Goal: Book appointment/travel/reservation

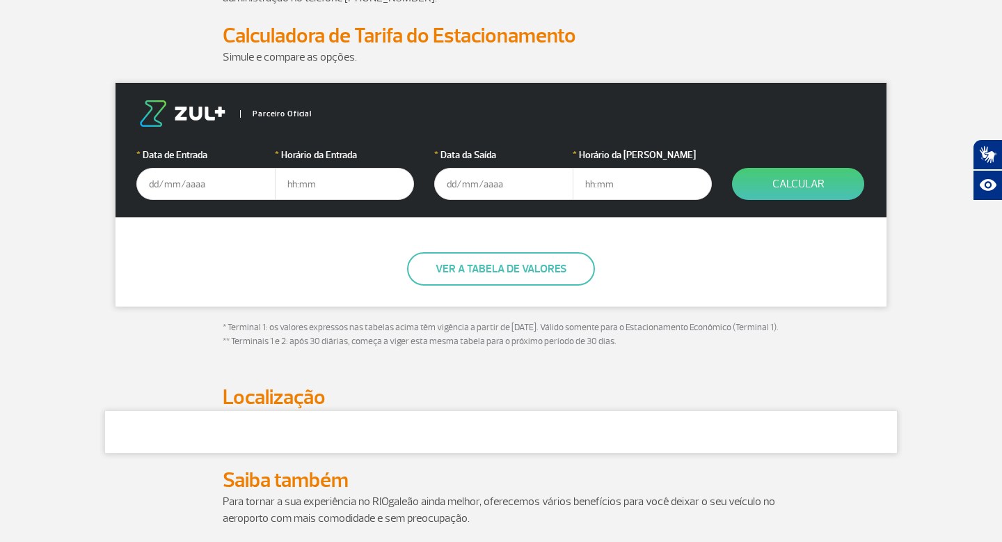
scroll to position [193, 0]
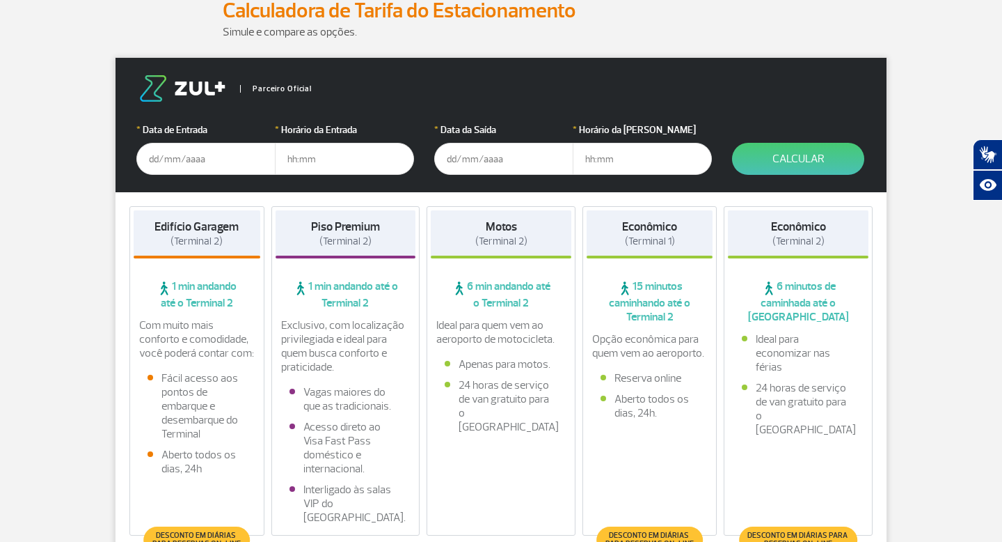
click at [184, 164] on input "text" at bounding box center [205, 159] width 139 height 32
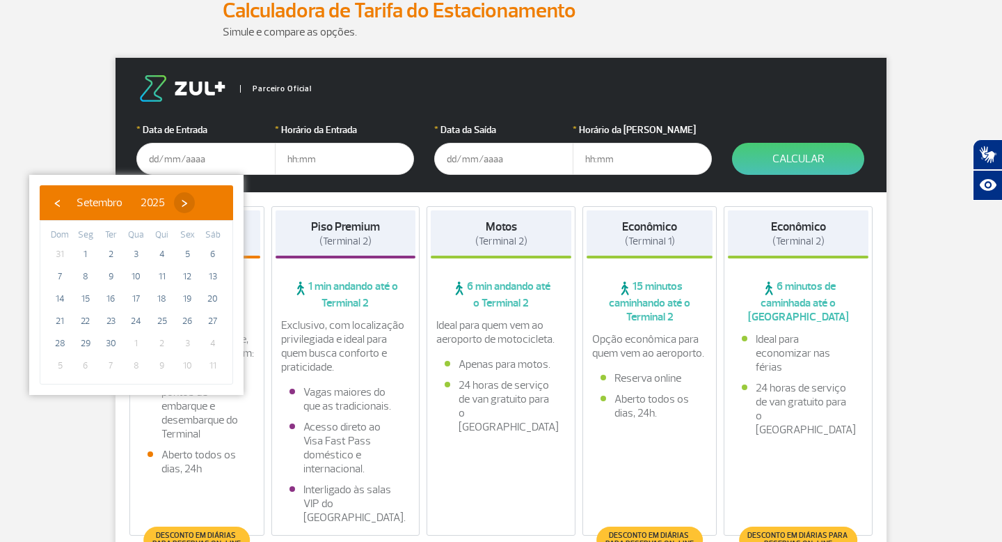
click at [195, 204] on span "›" at bounding box center [184, 202] width 21 height 21
click at [112, 273] on span "7" at bounding box center [111, 276] width 22 height 22
type input "[DATE]"
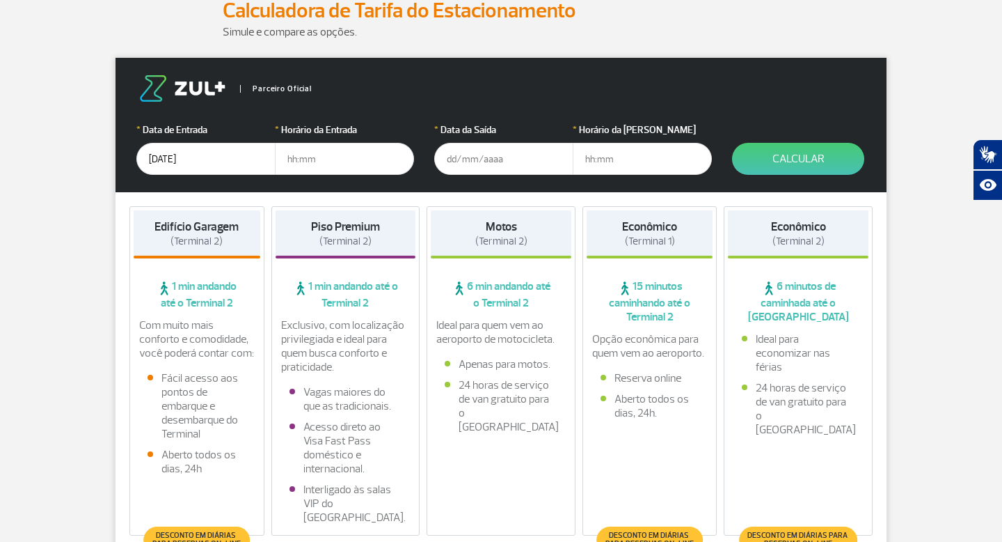
click at [297, 168] on input "text" at bounding box center [344, 159] width 139 height 32
type input "10:00"
click at [535, 147] on input "text" at bounding box center [503, 159] width 139 height 32
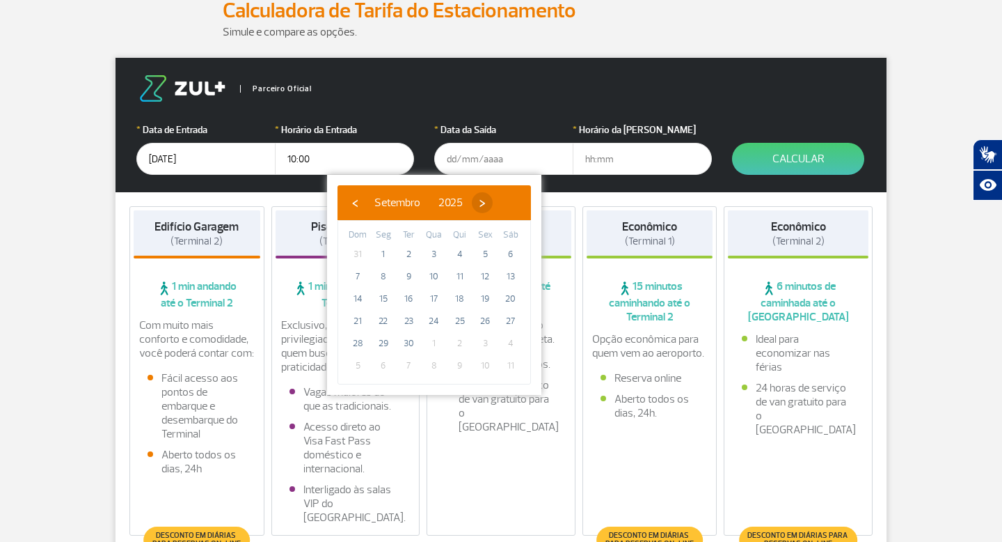
click at [493, 197] on span "›" at bounding box center [482, 202] width 21 height 21
click at [356, 300] on span "12" at bounding box center [358, 299] width 22 height 22
type input "[DATE]"
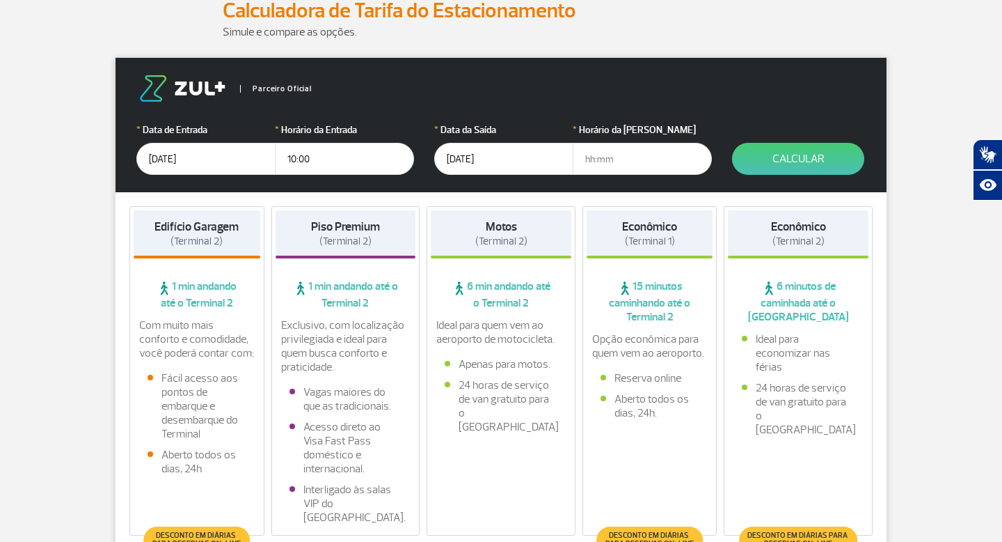
click at [608, 152] on input "text" at bounding box center [642, 159] width 139 height 32
click at [316, 160] on input "10:00" at bounding box center [344, 159] width 139 height 32
type input "11:00"
click at [635, 162] on input "text" at bounding box center [642, 159] width 139 height 32
type input "20:00"
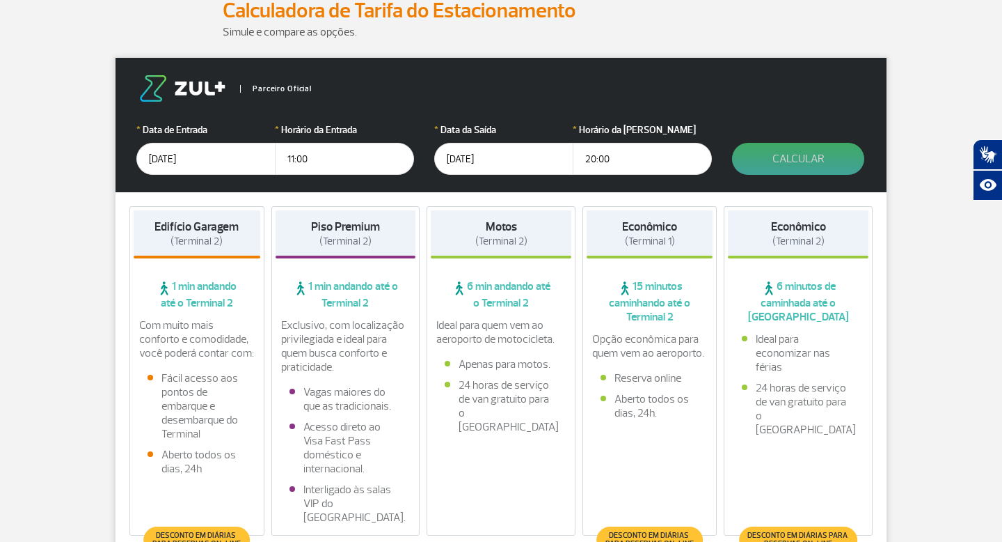
click at [798, 164] on button "Calcular" at bounding box center [798, 159] width 132 height 32
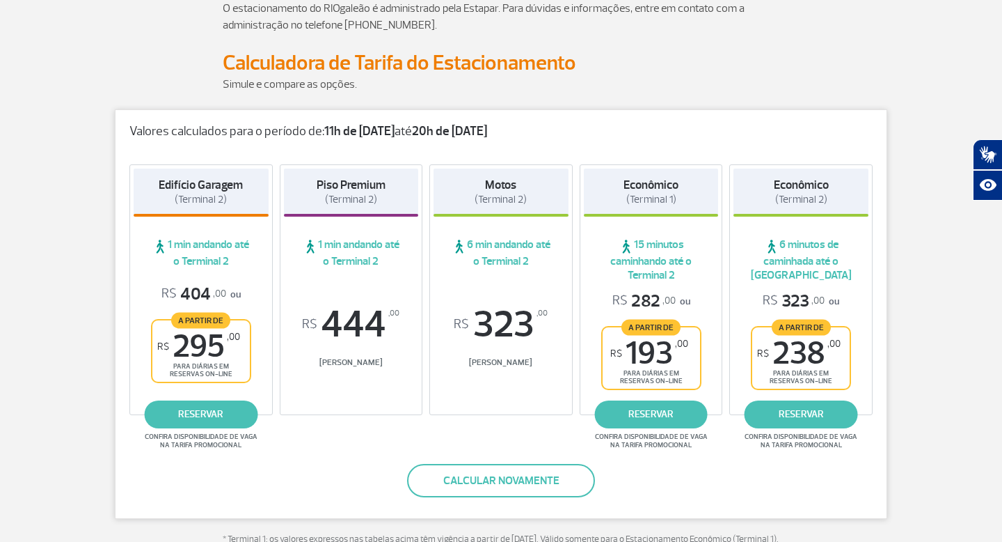
scroll to position [271, 0]
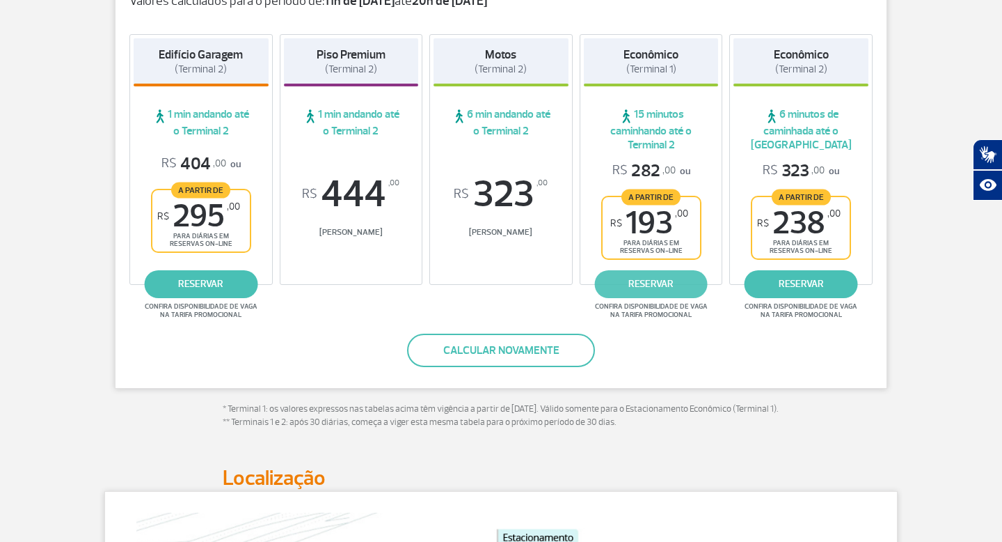
click at [663, 289] on link "reservar" at bounding box center [650, 284] width 113 height 28
click at [656, 283] on link "reservar" at bounding box center [650, 284] width 113 height 28
